Goal: Information Seeking & Learning: Compare options

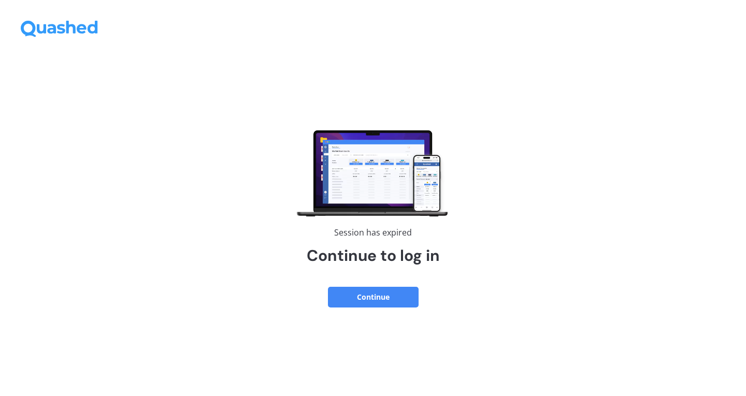
click at [378, 290] on button "Continue" at bounding box center [373, 297] width 91 height 21
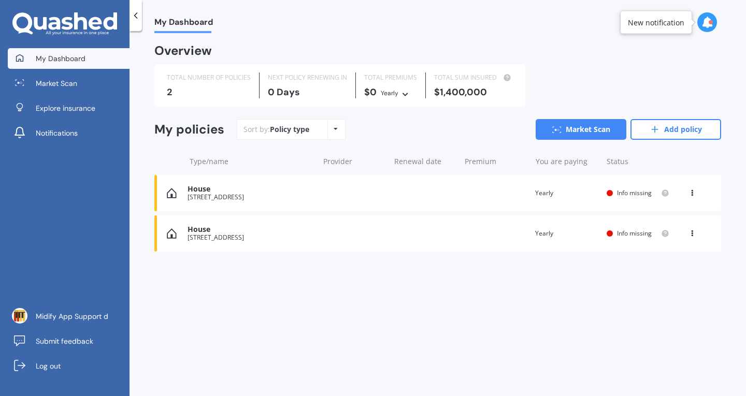
click at [298, 241] on div "[STREET_ADDRESS]" at bounding box center [250, 237] width 126 height 7
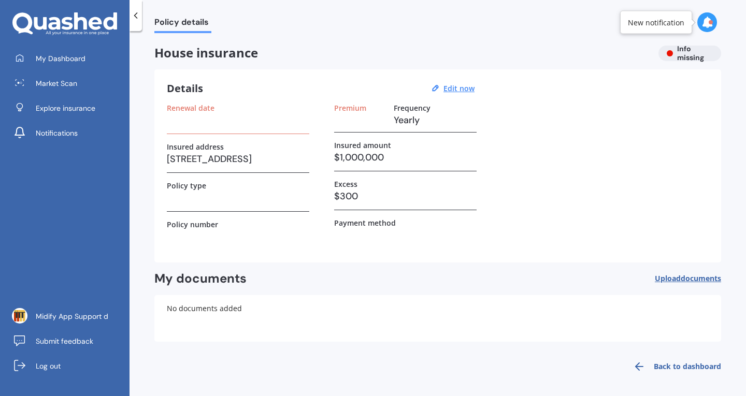
click at [136, 16] on icon at bounding box center [135, 15] width 10 height 10
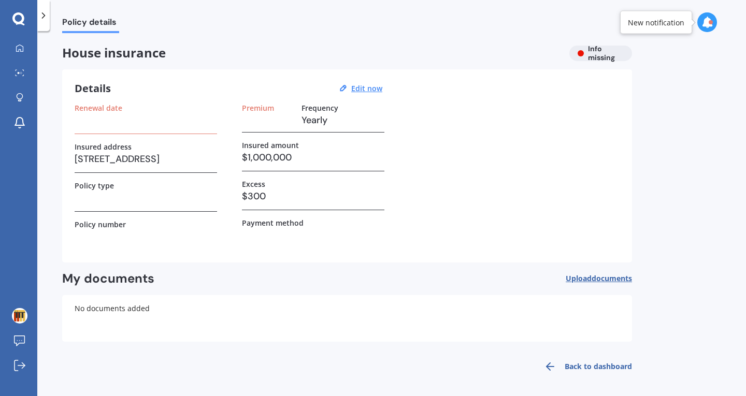
click at [45, 18] on icon at bounding box center [43, 15] width 10 height 10
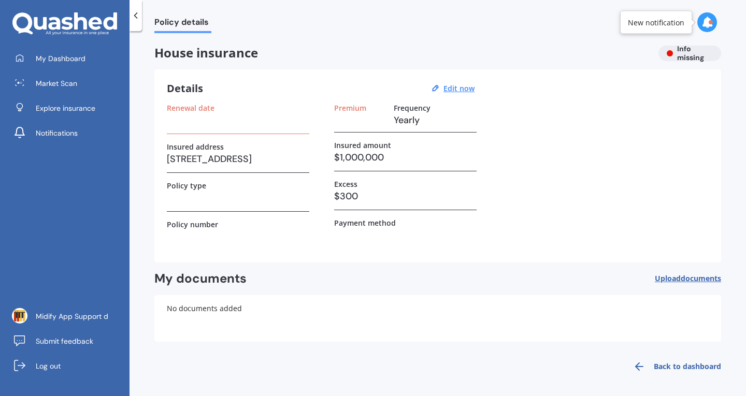
click at [547, 36] on div "Policy details House insurance Info missing Details Edit now Renewal date Insur…" at bounding box center [437, 215] width 616 height 365
click at [676, 362] on link "Back to dashboard" at bounding box center [673, 366] width 94 height 25
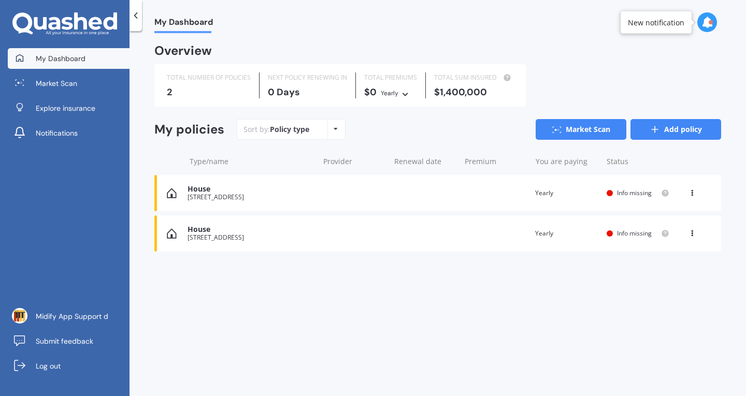
click at [683, 134] on link "Add policy" at bounding box center [675, 129] width 91 height 21
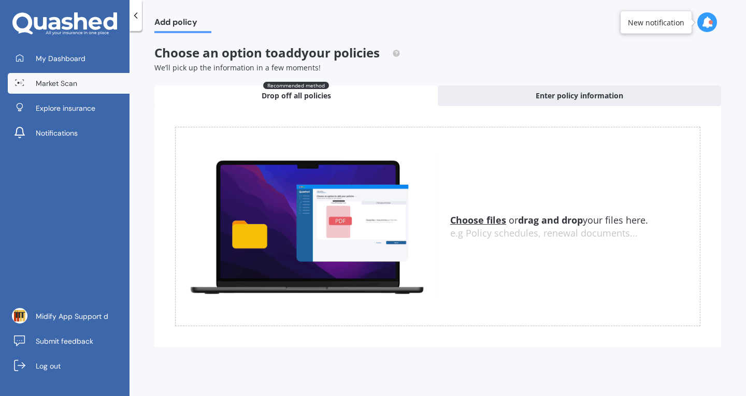
click at [74, 79] on span "Market Scan" at bounding box center [56, 83] width 41 height 10
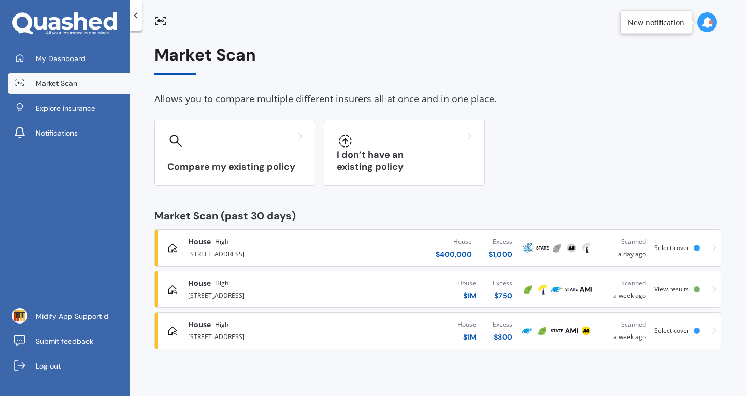
click at [646, 297] on div "House High [STREET_ADDRESS][GEOGRAPHIC_DATA] $ 1M Excess $ 750 Scanned a week a…" at bounding box center [437, 289] width 557 height 31
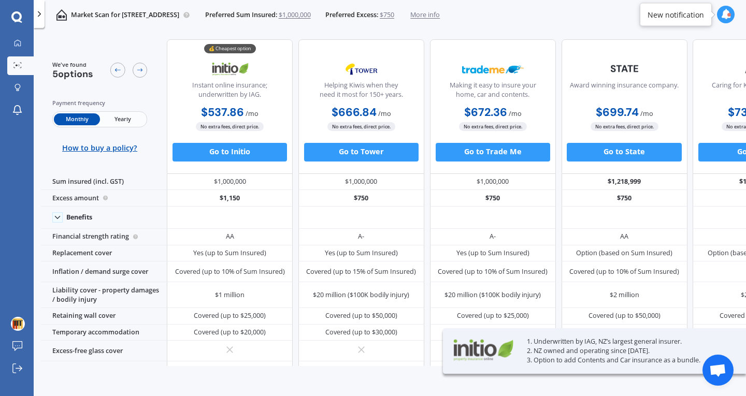
click at [126, 127] on div "Monthly Yearly" at bounding box center [99, 119] width 95 height 16
click at [126, 120] on span "Yearly" at bounding box center [123, 119] width 46 height 12
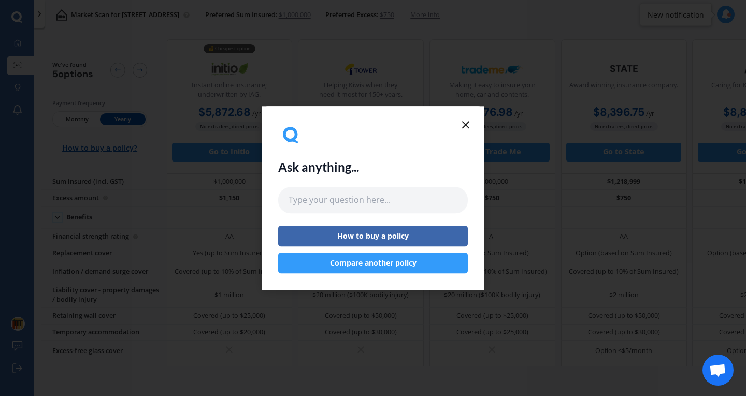
click at [462, 127] on line at bounding box center [465, 125] width 6 height 6
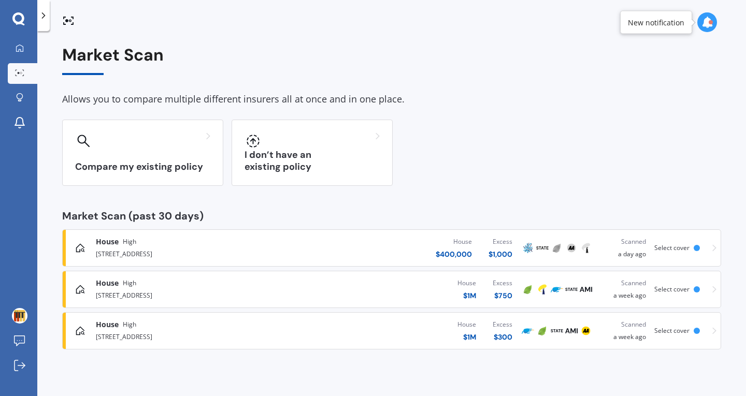
click at [162, 186] on div "Market Scan Allows you to compare multiple different insurers all at once and i…" at bounding box center [391, 198] width 659 height 304
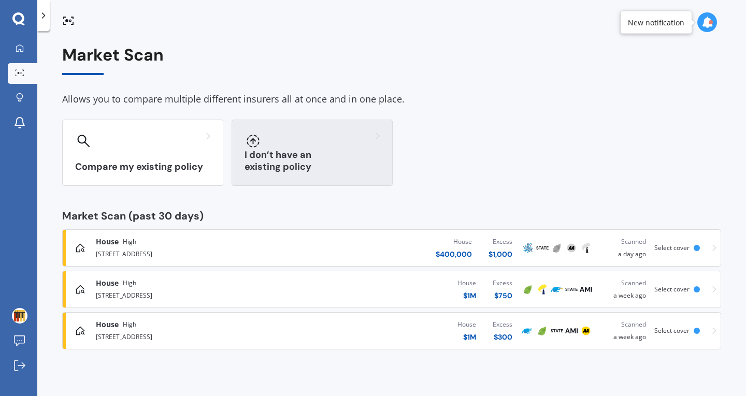
click at [255, 149] on div at bounding box center [252, 141] width 17 height 17
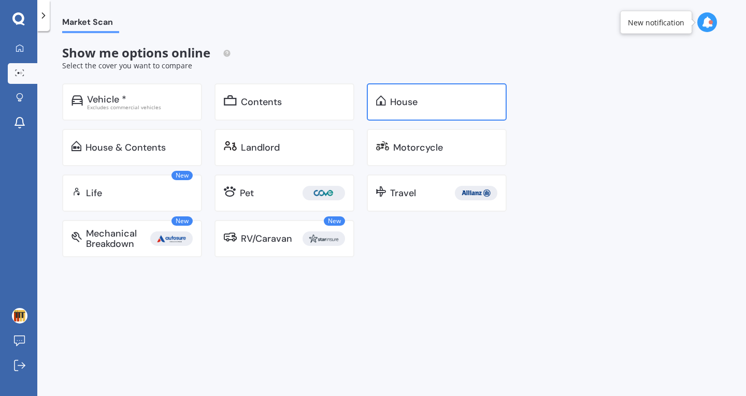
click at [404, 94] on div "House" at bounding box center [437, 101] width 140 height 37
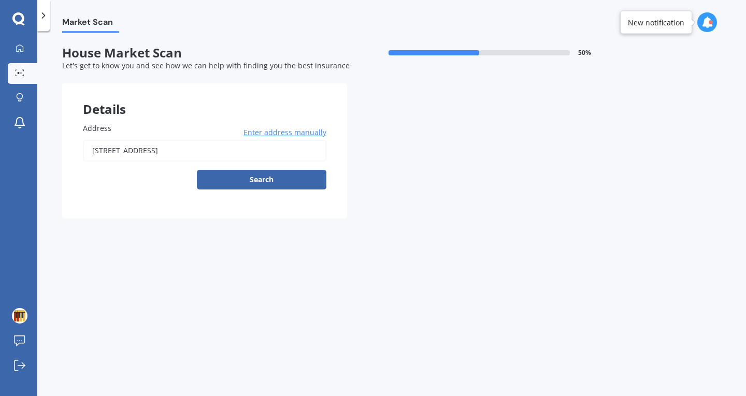
click at [228, 156] on input "[STREET_ADDRESS]" at bounding box center [204, 151] width 243 height 22
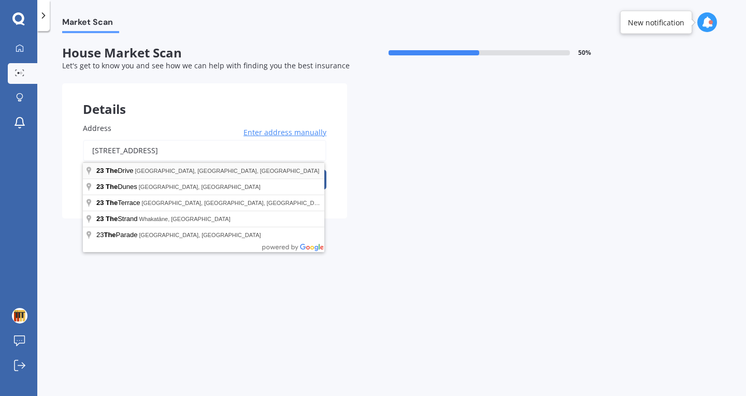
type input "[STREET_ADDRESS]"
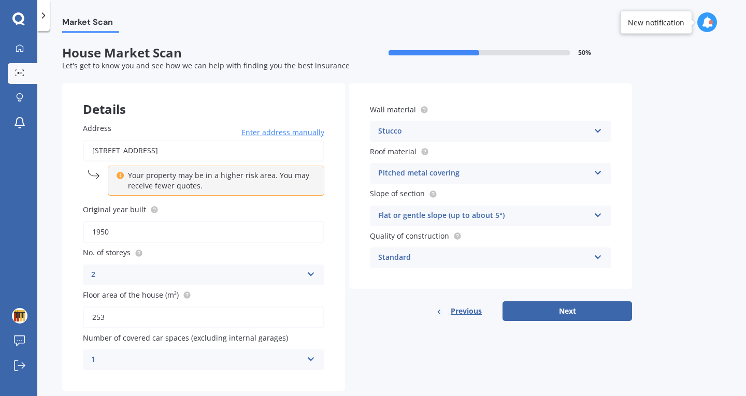
scroll to position [23, 0]
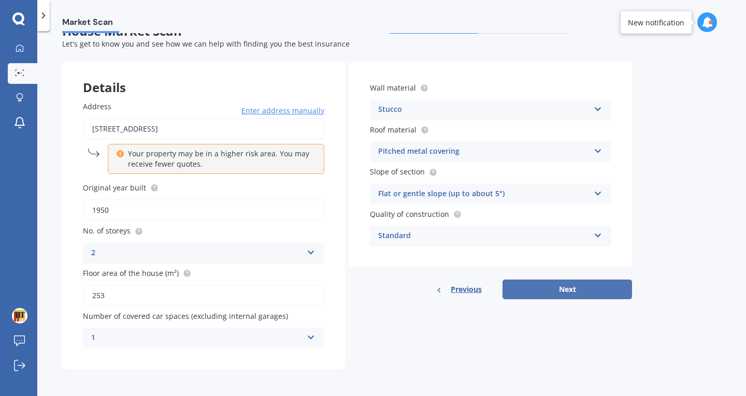
click at [567, 287] on button "Next" at bounding box center [566, 290] width 129 height 20
select select "06"
select select "09"
select select "1996"
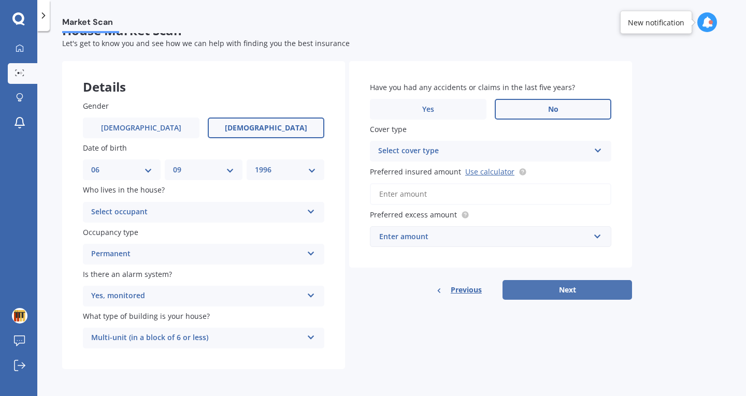
scroll to position [0, 0]
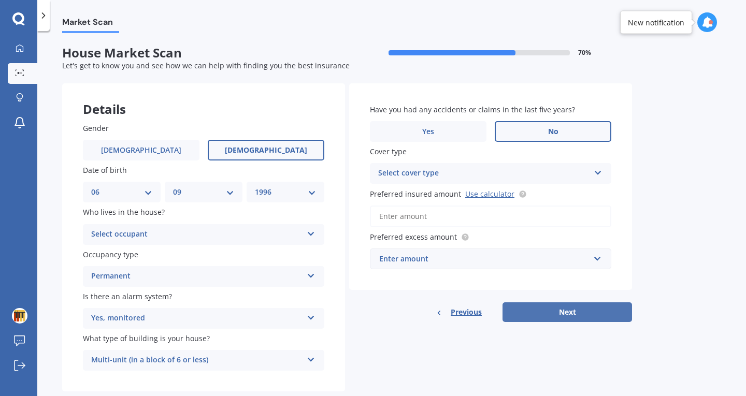
click at [554, 314] on button "Next" at bounding box center [566, 312] width 129 height 20
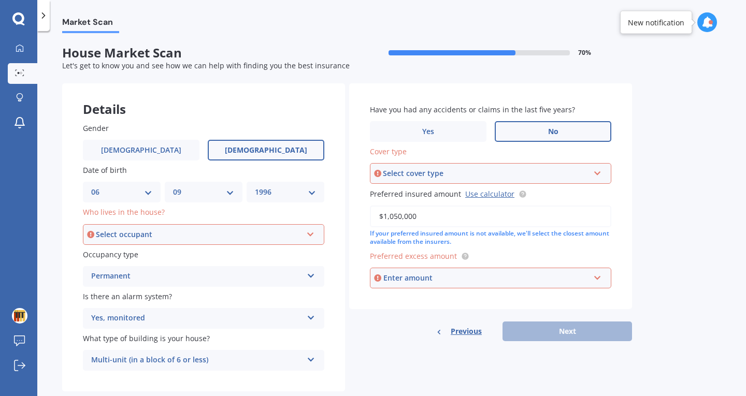
type input "$1,050,000"
click at [503, 276] on div "Enter amount" at bounding box center [486, 277] width 206 height 11
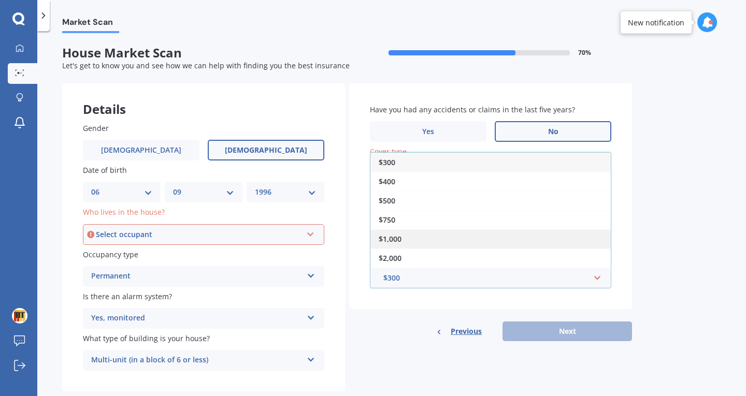
click at [485, 238] on div "$1,000" at bounding box center [490, 238] width 240 height 19
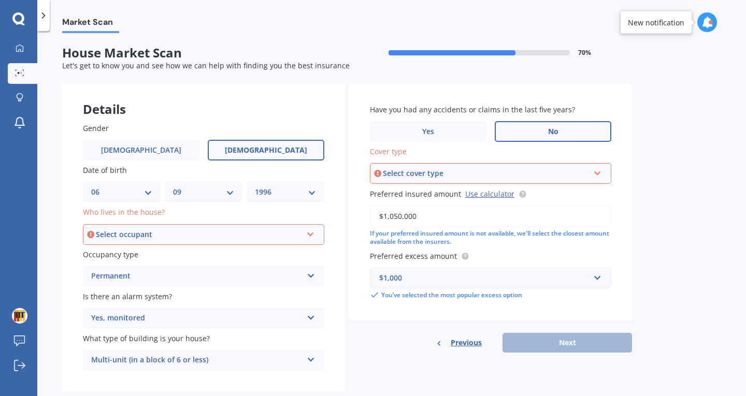
click at [431, 169] on div "Select cover type" at bounding box center [486, 173] width 206 height 11
click at [430, 194] on div "High" at bounding box center [490, 193] width 239 height 19
click at [566, 341] on div "Previous Next" at bounding box center [490, 343] width 283 height 20
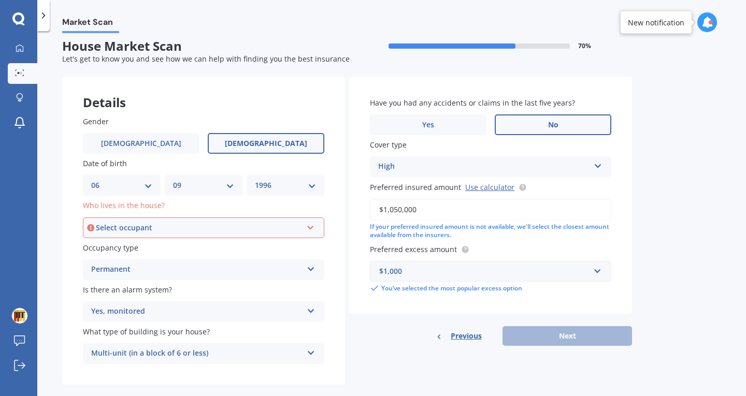
scroll to position [7, 0]
click at [240, 234] on div "Select occupant Owner Owner + Boarder" at bounding box center [203, 227] width 241 height 21
click at [232, 247] on div "Owner" at bounding box center [203, 247] width 239 height 19
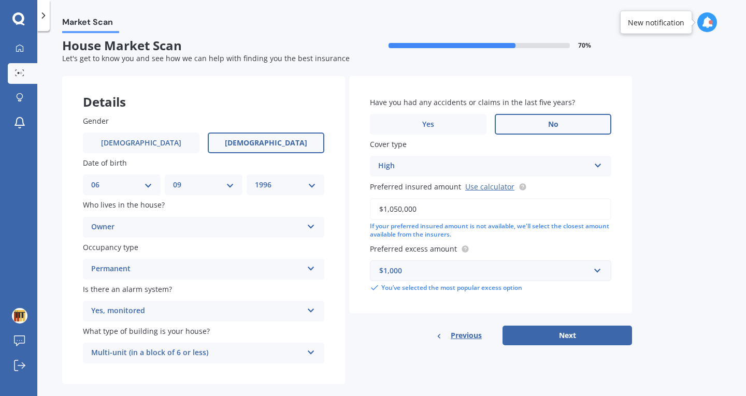
click at [223, 228] on div "Owner" at bounding box center [196, 227] width 211 height 12
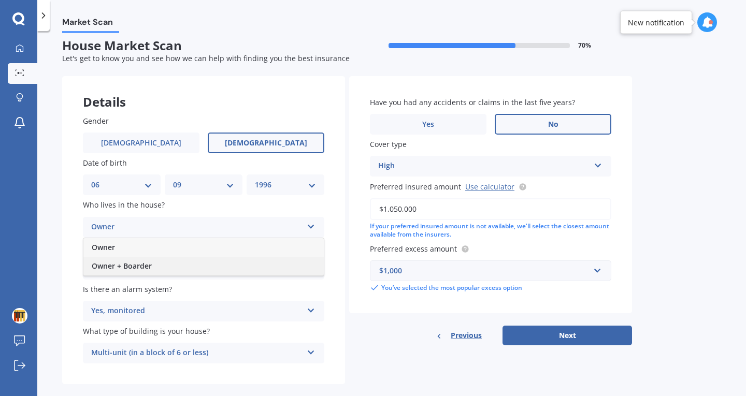
click at [238, 265] on div "Owner + Boarder" at bounding box center [203, 266] width 240 height 19
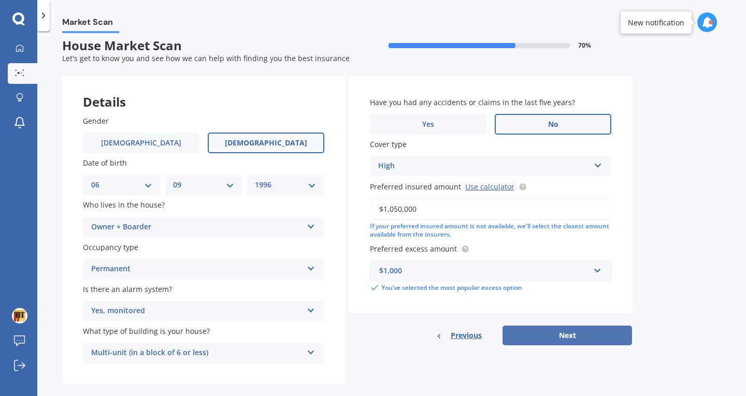
click at [585, 337] on button "Next" at bounding box center [566, 336] width 129 height 20
select select "06"
select select "09"
select select "1996"
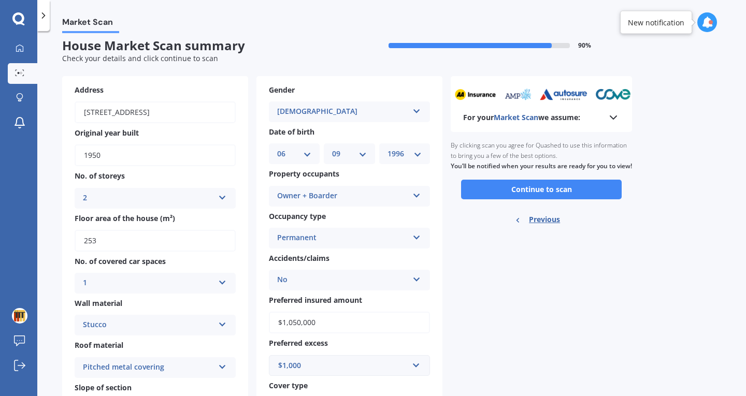
scroll to position [0, 0]
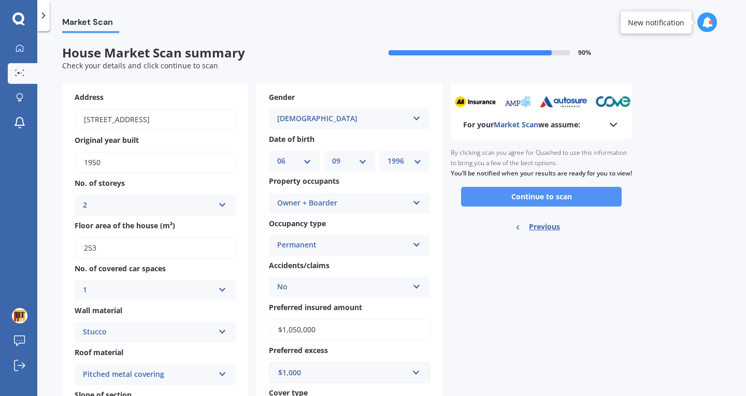
click at [511, 207] on button "Continue to scan" at bounding box center [541, 197] width 160 height 20
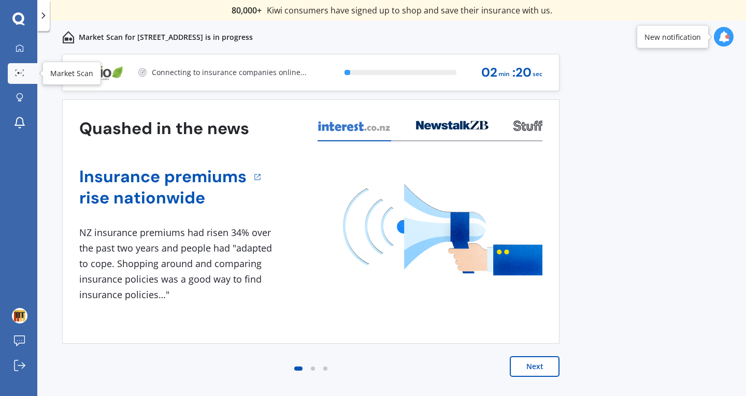
click at [14, 71] on div at bounding box center [20, 73] width 16 height 8
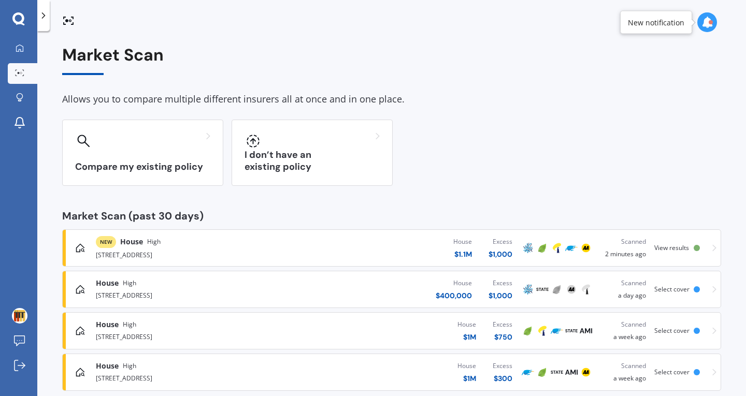
scroll to position [18, 0]
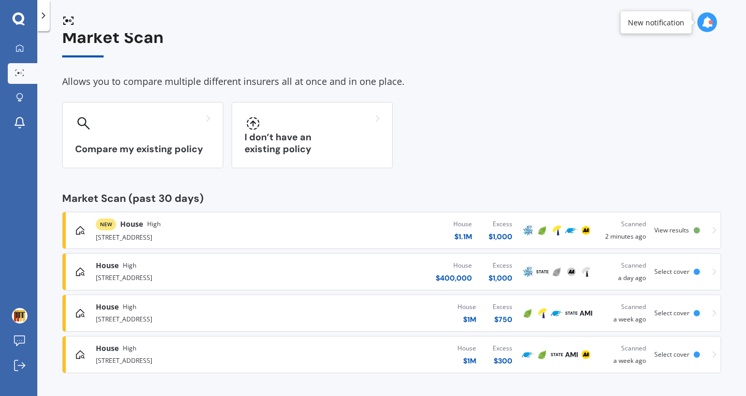
click at [385, 214] on link "[GEOGRAPHIC_DATA][STREET_ADDRESS] $ 1.1M Excess $ 1,000 Scanned 2 minutes ago V…" at bounding box center [391, 230] width 659 height 37
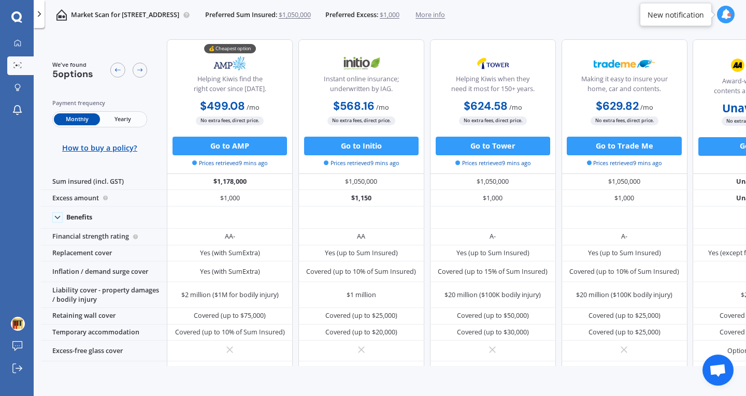
click at [127, 116] on span "Yearly" at bounding box center [123, 119] width 46 height 12
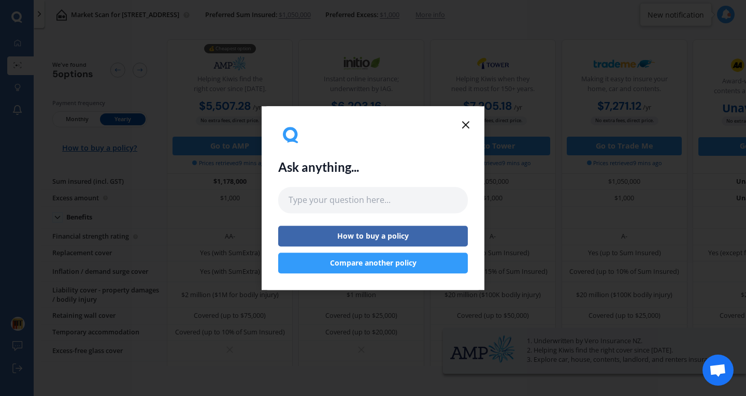
click at [470, 123] on icon at bounding box center [465, 125] width 12 height 12
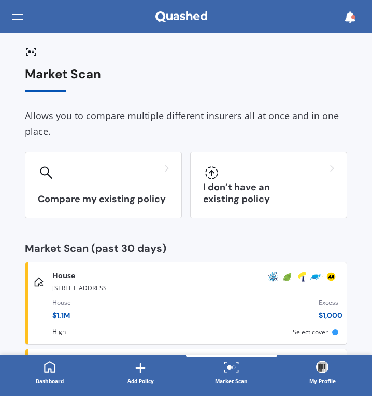
click at [300, 319] on div "House $ 1.1M Excess $ 1,000" at bounding box center [197, 310] width 290 height 35
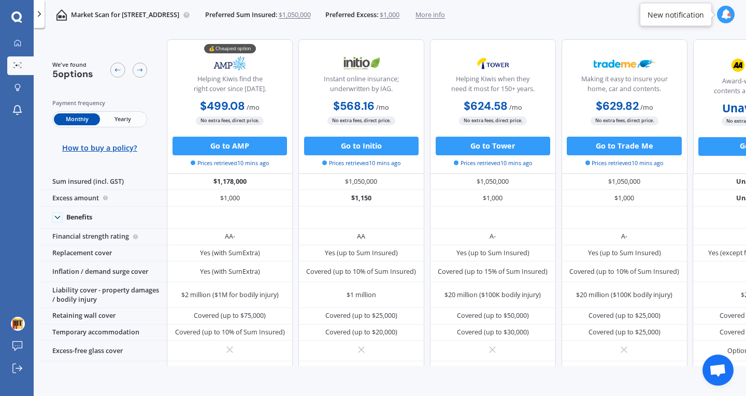
click at [16, 21] on link at bounding box center [16, 17] width 11 height 12
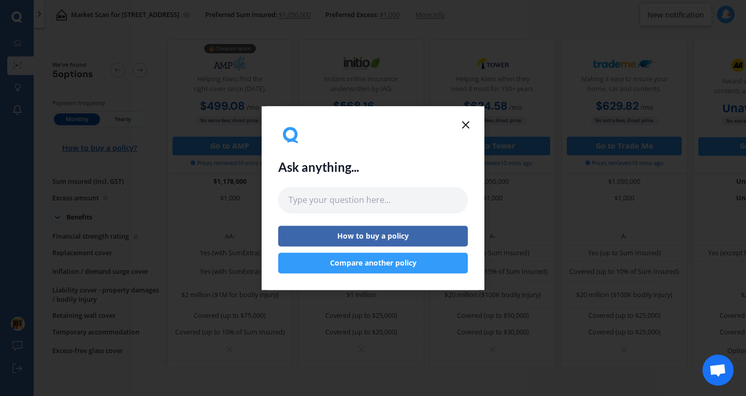
click at [16, 21] on div "Ask anything... How to buy a policy Compare another policy" at bounding box center [373, 198] width 746 height 396
click at [46, 24] on div "Ask anything... How to buy a policy Compare another policy" at bounding box center [373, 198] width 746 height 396
click at [463, 129] on icon at bounding box center [465, 125] width 12 height 12
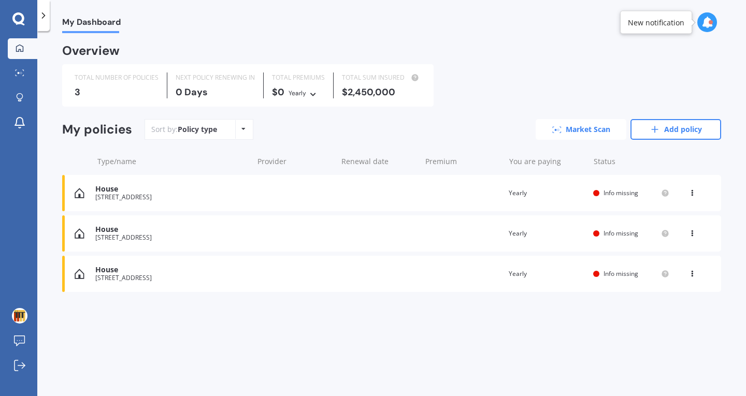
click at [595, 131] on link "Market Scan" at bounding box center [580, 129] width 91 height 21
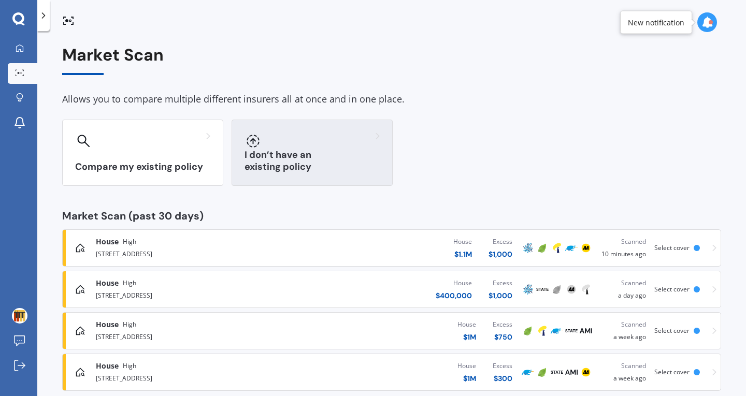
click at [284, 174] on div "I don’t have an existing policy" at bounding box center [311, 153] width 161 height 66
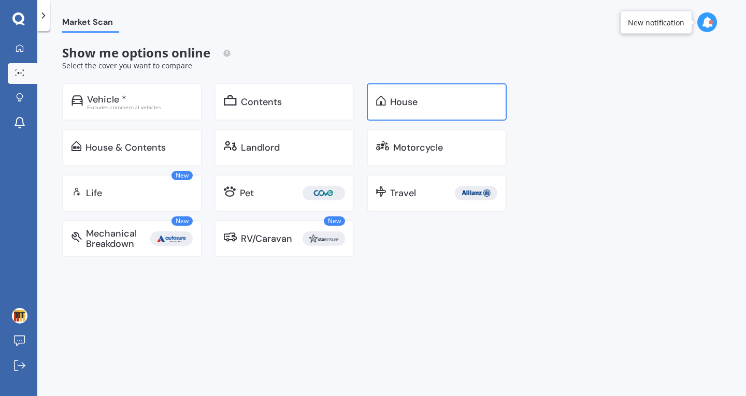
click at [417, 94] on div "House" at bounding box center [437, 101] width 140 height 37
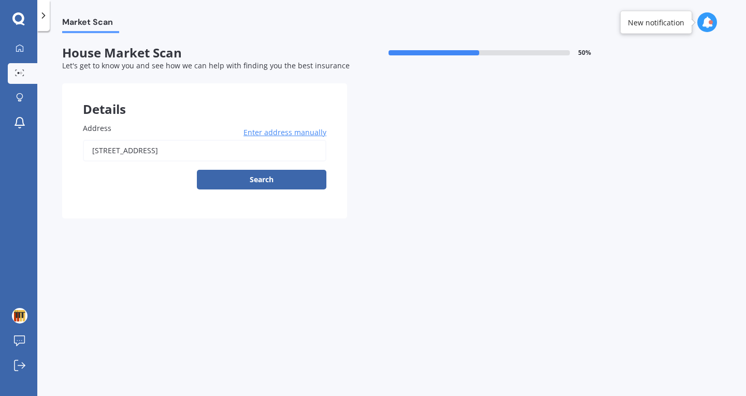
click at [189, 156] on input "[STREET_ADDRESS]" at bounding box center [204, 151] width 243 height 22
paste input "[STREET_ADDRESS]"
type input "[STREET_ADDRESS]"
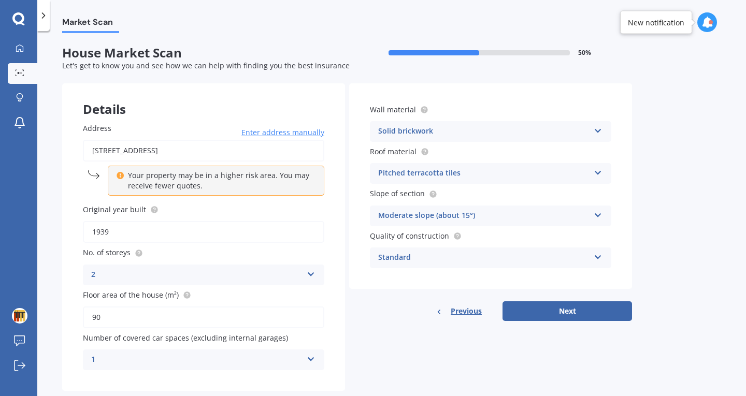
scroll to position [23, 0]
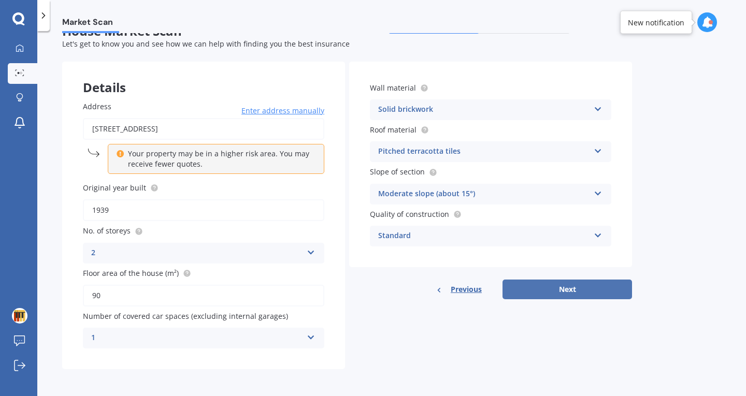
click at [564, 297] on button "Next" at bounding box center [566, 290] width 129 height 20
select select "06"
select select "09"
select select "1996"
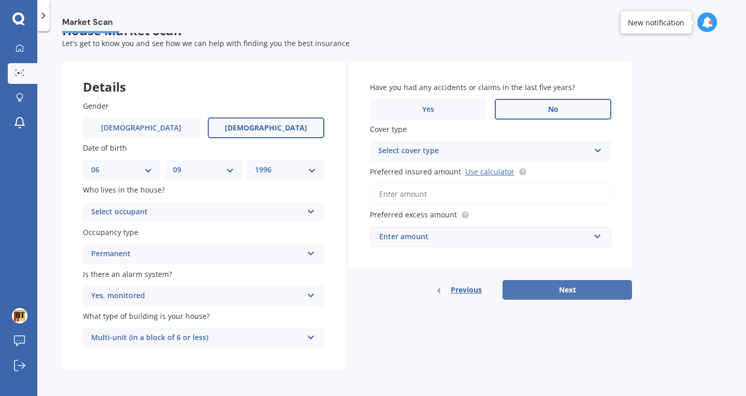
scroll to position [0, 0]
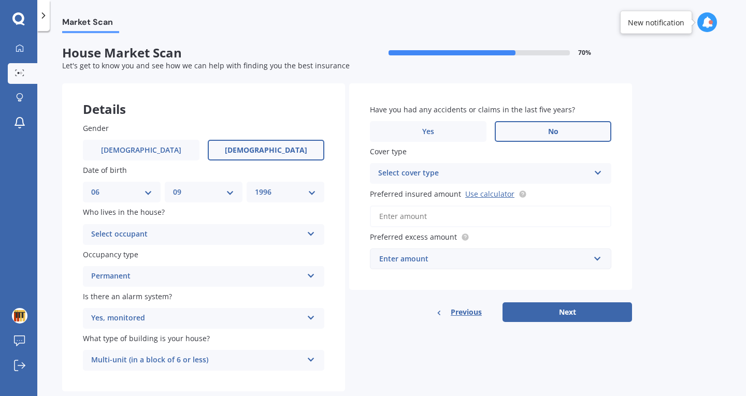
click at [435, 212] on input "Preferred insured amount Use calculator" at bounding box center [490, 217] width 241 height 22
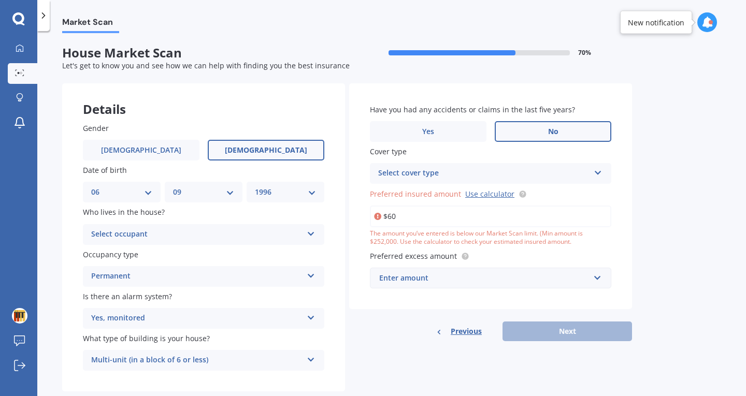
type input "$6"
type input "$5"
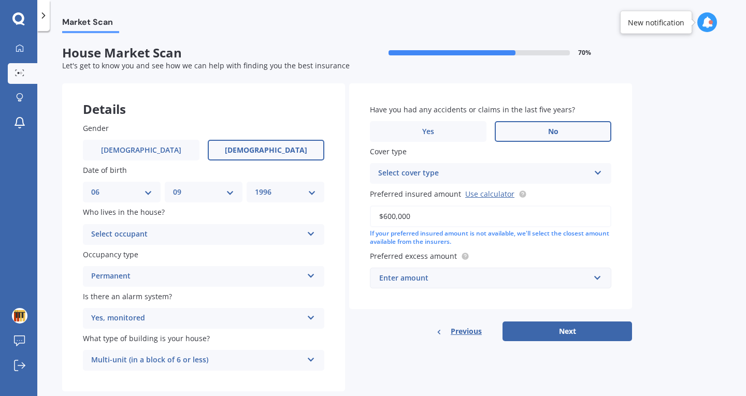
type input "$600,000"
click at [389, 363] on div "Details Gender [DEMOGRAPHIC_DATA] [DEMOGRAPHIC_DATA] Date of birth DD 01 02 03 …" at bounding box center [347, 237] width 570 height 309
click at [399, 275] on div "Enter amount" at bounding box center [484, 277] width 210 height 11
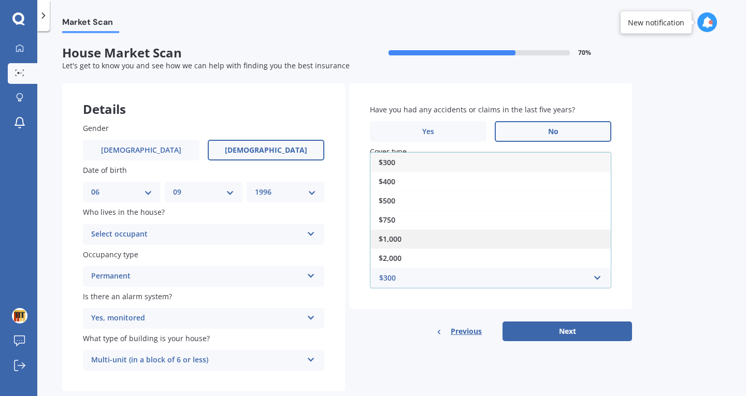
click at [401, 232] on div "$1,000" at bounding box center [490, 238] width 240 height 19
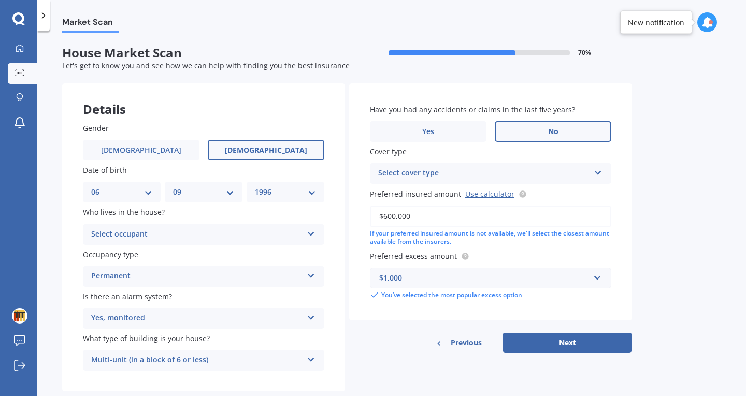
click at [425, 169] on div "Select cover type" at bounding box center [483, 173] width 211 height 12
click at [414, 191] on div "High" at bounding box center [490, 193] width 240 height 19
click at [550, 347] on button "Next" at bounding box center [566, 343] width 129 height 20
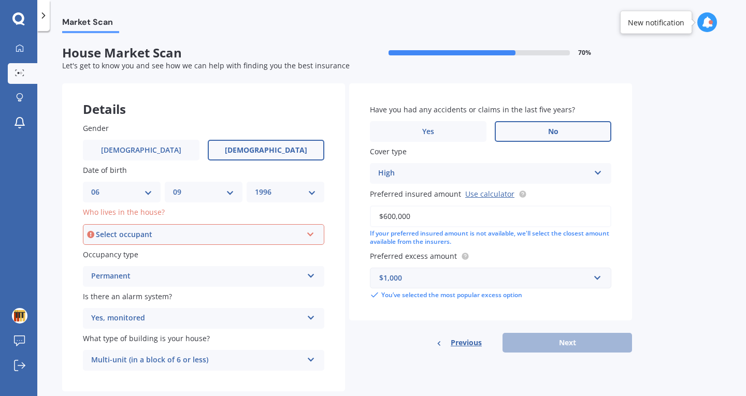
click at [181, 214] on label "Who lives in the house?" at bounding box center [201, 212] width 237 height 11
click at [177, 228] on div "Select occupant Owner Owner + Boarder" at bounding box center [203, 234] width 241 height 21
click at [179, 247] on div "Owner" at bounding box center [203, 254] width 239 height 19
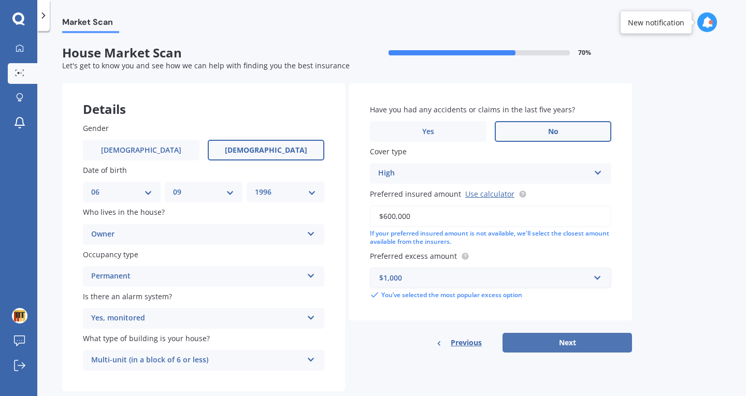
click at [591, 349] on button "Next" at bounding box center [566, 343] width 129 height 20
select select "06"
select select "09"
select select "1996"
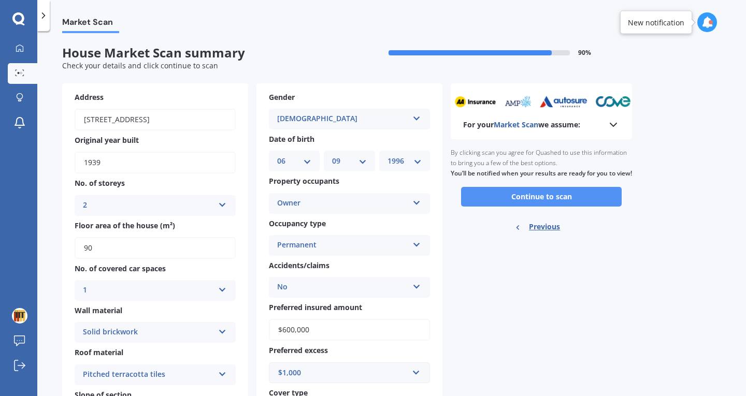
click at [503, 206] on button "Continue to scan" at bounding box center [541, 197] width 160 height 20
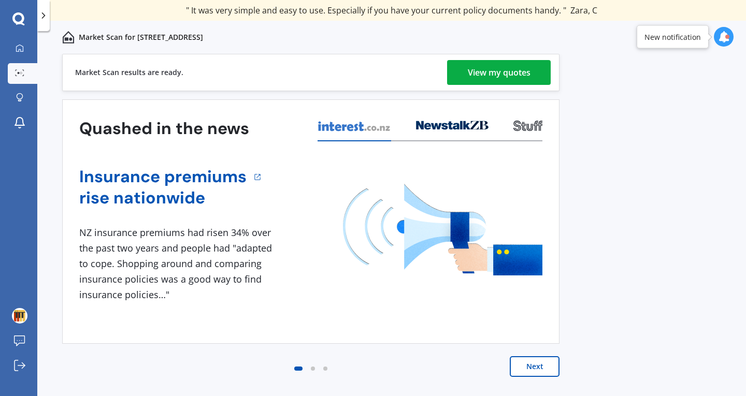
click at [495, 80] on div "View my quotes" at bounding box center [499, 72] width 63 height 25
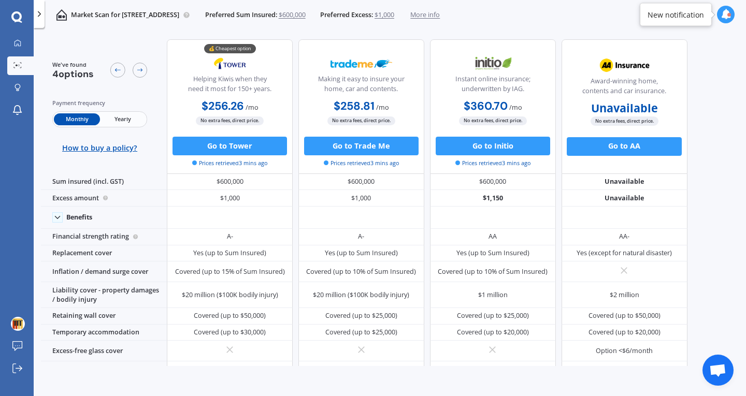
click at [124, 121] on span "Yearly" at bounding box center [123, 119] width 46 height 12
click at [102, 9] on div "Market Scan for [STREET_ADDRESS] Preferred Sum Insured: $600,000 Preferred Exce…" at bounding box center [242, 15] width 395 height 30
click at [13, 69] on div at bounding box center [18, 65] width 14 height 7
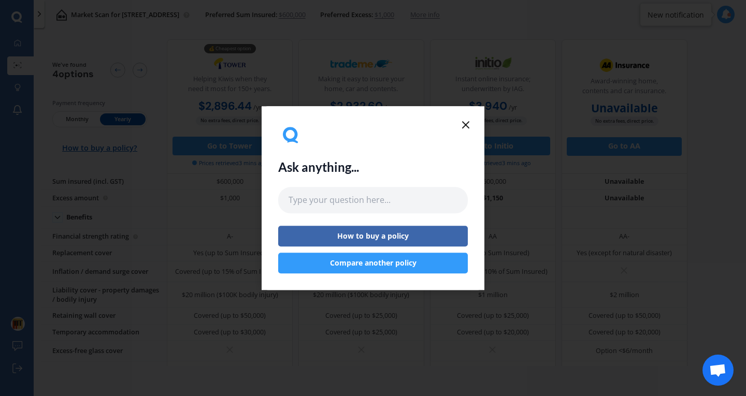
click at [19, 46] on div "Ask anything... How to buy a policy Compare another policy" at bounding box center [373, 198] width 746 height 396
click at [463, 127] on icon at bounding box center [465, 125] width 12 height 12
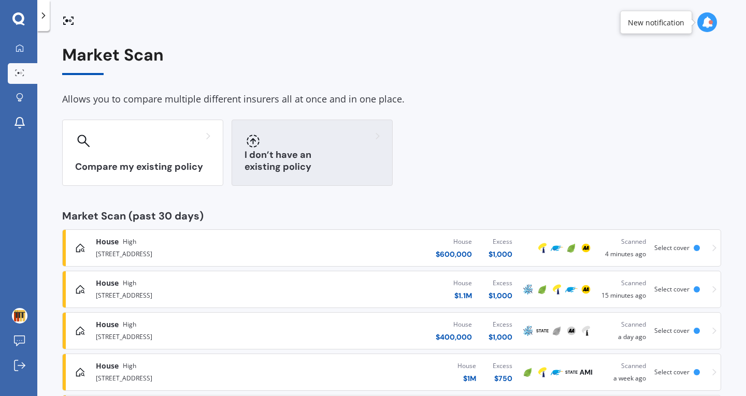
click at [287, 163] on h3 "I don’t have an existing policy" at bounding box center [311, 161] width 135 height 24
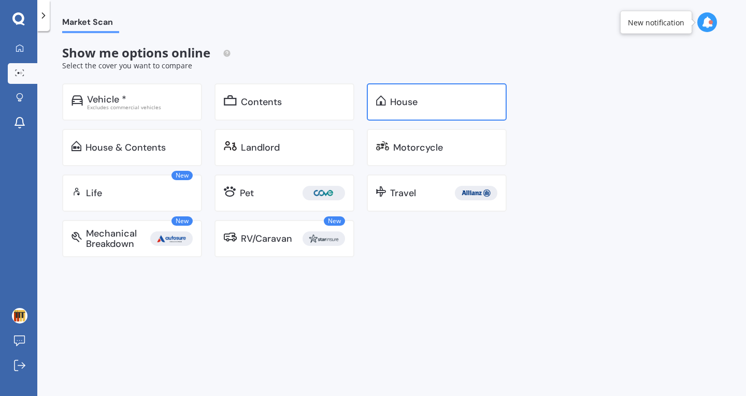
click at [391, 108] on div "House" at bounding box center [437, 101] width 140 height 37
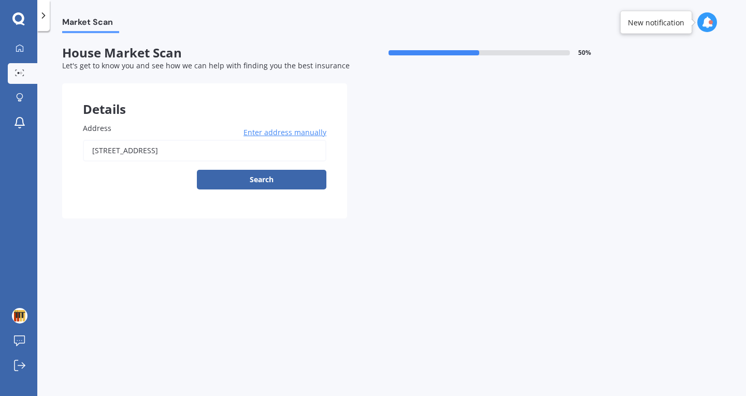
click at [198, 151] on input "[STREET_ADDRESS]" at bounding box center [204, 151] width 243 height 22
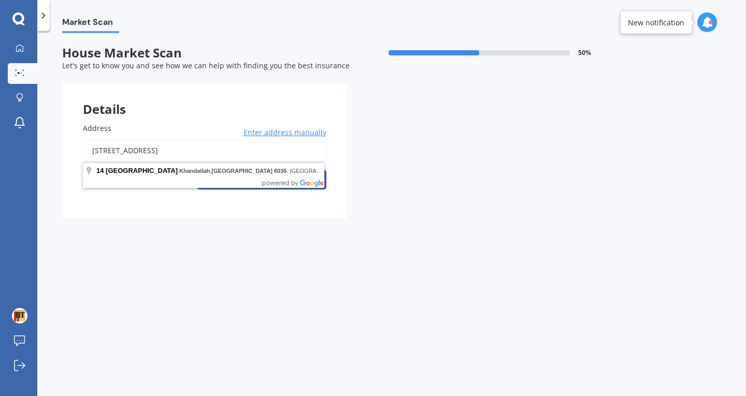
paste input "[STREET_ADDRESS]"
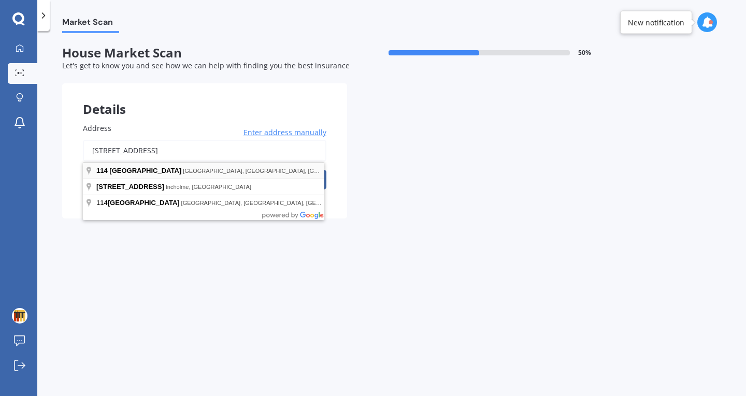
type input "[STREET_ADDRESS]"
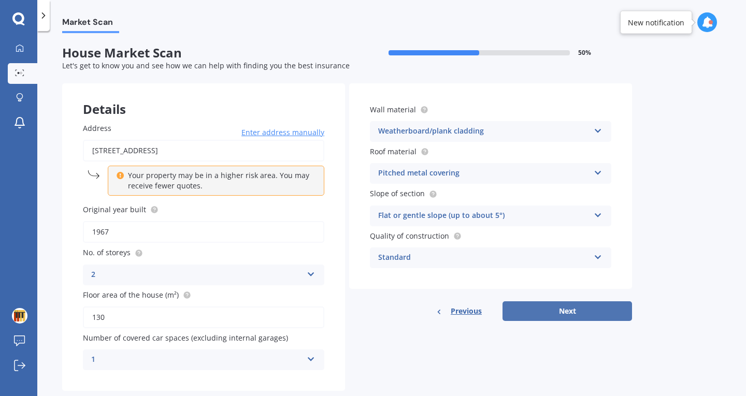
click at [575, 316] on button "Next" at bounding box center [566, 311] width 129 height 20
select select "06"
select select "09"
select select "1996"
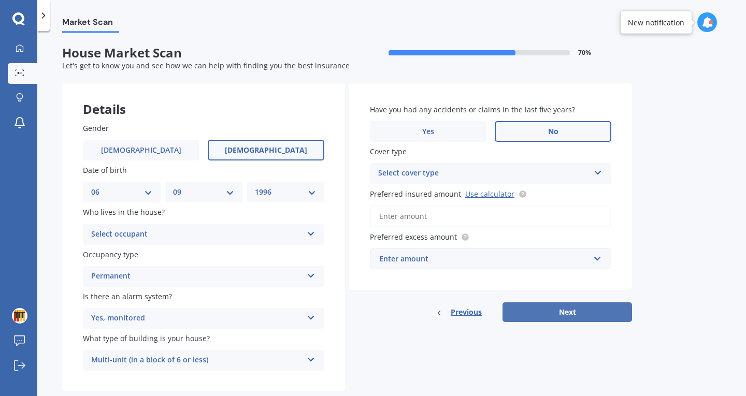
click at [575, 316] on button "Next" at bounding box center [566, 312] width 129 height 20
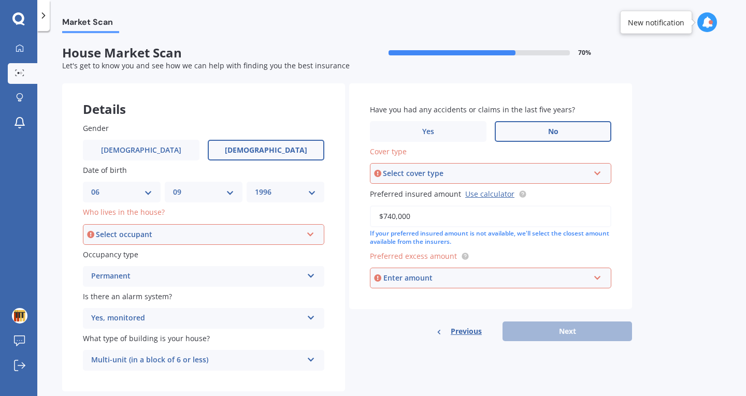
type input "$740,000"
click at [404, 173] on div "Select cover type" at bounding box center [486, 173] width 206 height 11
click at [400, 197] on div "High" at bounding box center [490, 193] width 239 height 19
click at [416, 293] on div "Have you had any accidents or claims in the last five years? Yes No Cover type …" at bounding box center [490, 196] width 283 height 226
click at [413, 286] on input "text" at bounding box center [487, 278] width 232 height 20
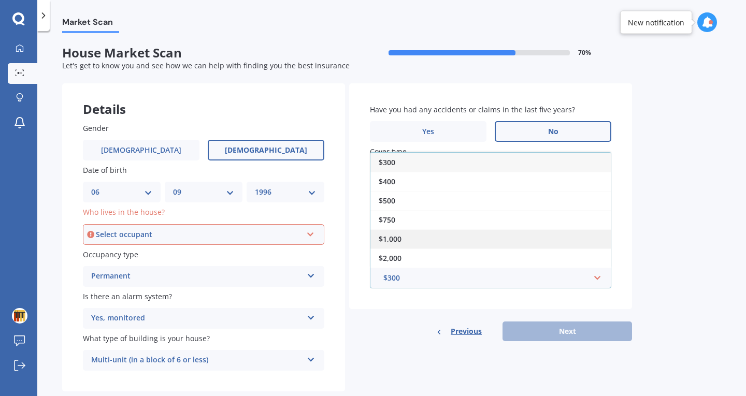
click at [410, 239] on div "$1,000" at bounding box center [490, 238] width 240 height 19
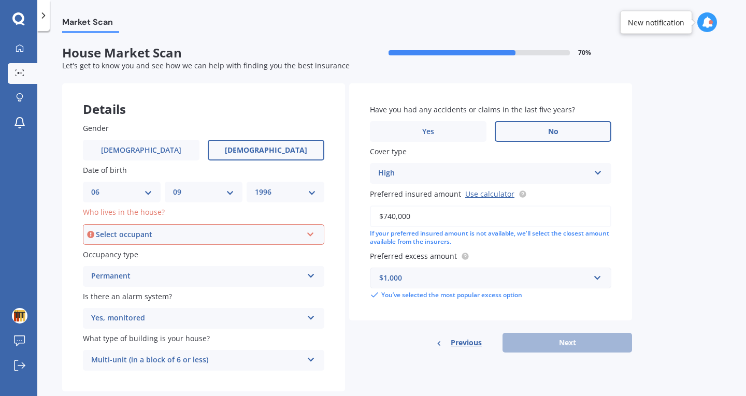
click at [212, 234] on div "Select occupant" at bounding box center [199, 234] width 206 height 11
click at [170, 259] on div "Owner" at bounding box center [203, 254] width 239 height 19
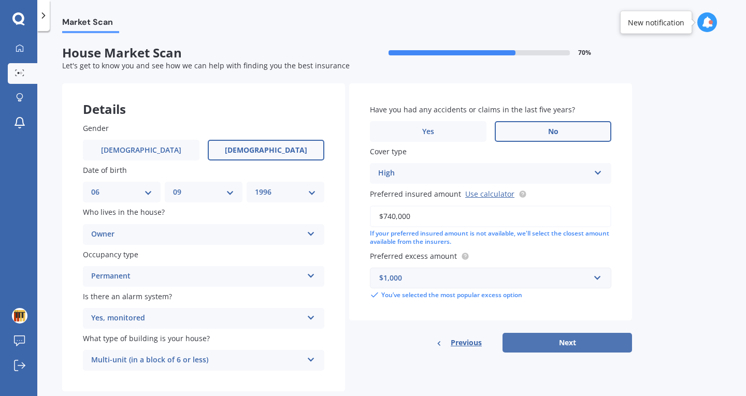
click at [568, 353] on button "Next" at bounding box center [566, 343] width 129 height 20
select select "06"
select select "09"
select select "1996"
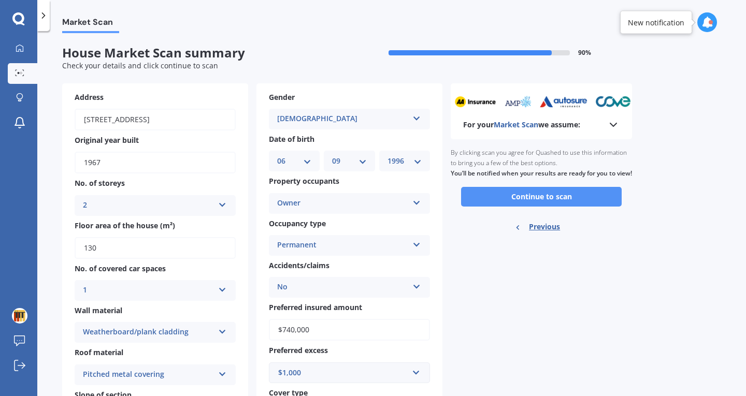
click at [516, 203] on button "Continue to scan" at bounding box center [541, 197] width 160 height 20
